Goal: Transaction & Acquisition: Purchase product/service

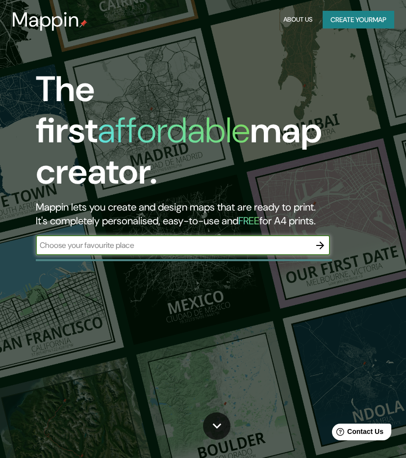
click at [175, 240] on input "text" at bounding box center [173, 245] width 275 height 11
click at [314, 236] on button "button" at bounding box center [321, 246] width 20 height 20
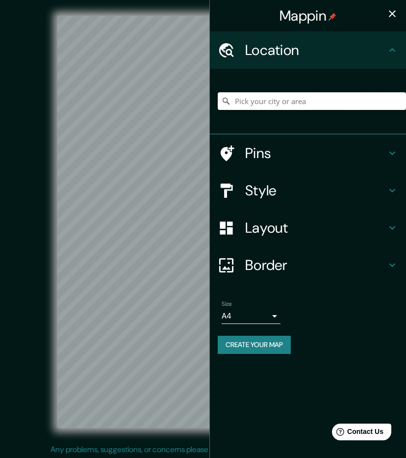
click at [272, 100] on input "Pick your city or area" at bounding box center [312, 101] width 189 height 18
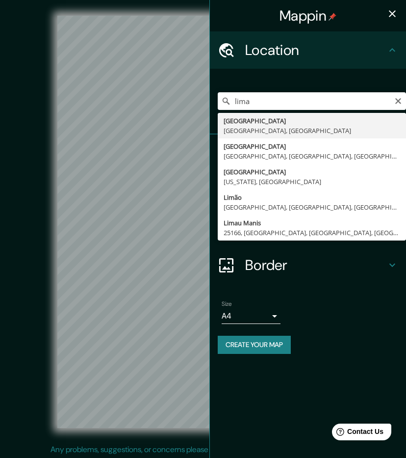
type input "[GEOGRAPHIC_DATA], [GEOGRAPHIC_DATA], [GEOGRAPHIC_DATA]"
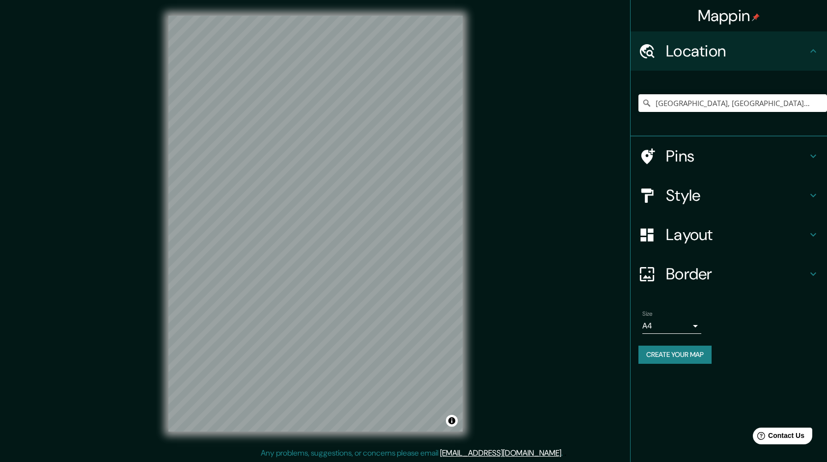
click at [406, 199] on h4 "Style" at bounding box center [736, 196] width 141 height 20
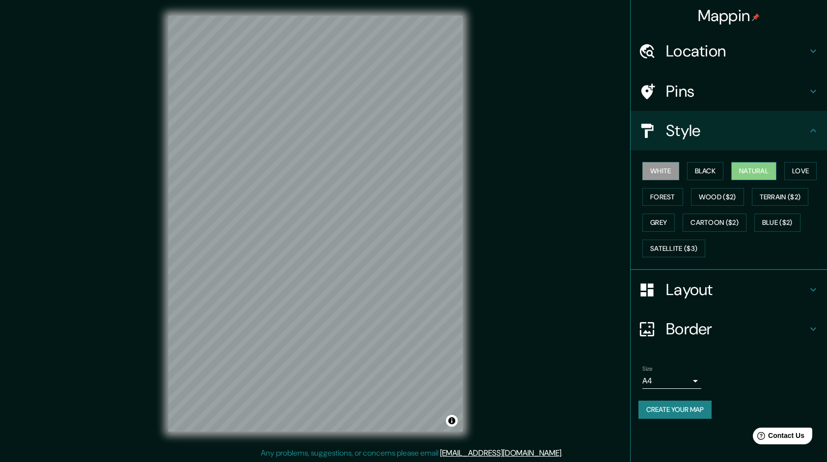
click at [406, 174] on button "Natural" at bounding box center [753, 171] width 45 height 18
click at [406, 404] on button "Create your map" at bounding box center [674, 410] width 73 height 18
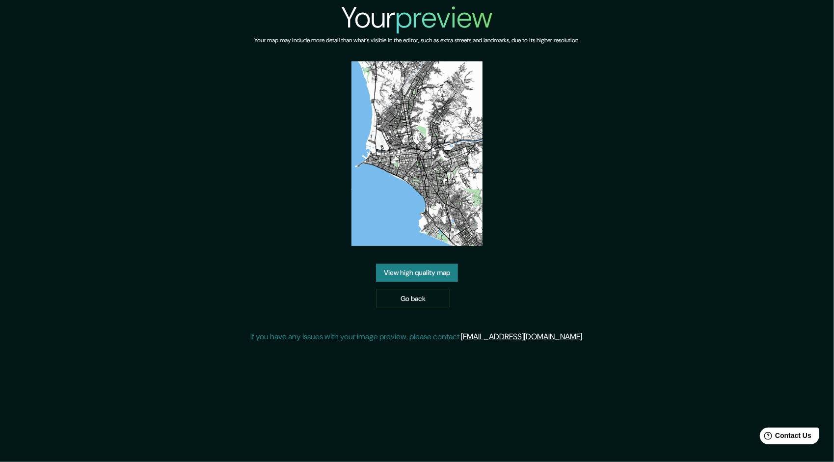
click at [436, 281] on link "View high quality map" at bounding box center [417, 273] width 82 height 18
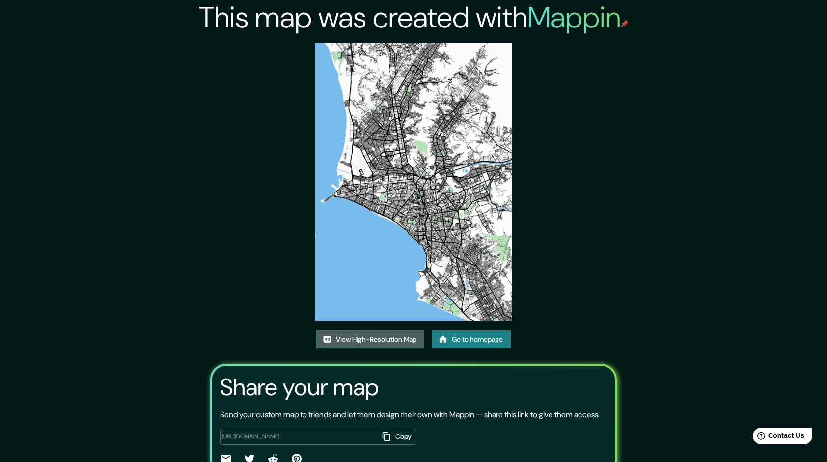
click at [350, 344] on link "View High-Resolution Map" at bounding box center [370, 339] width 108 height 18
